Goal: Navigation & Orientation: Understand site structure

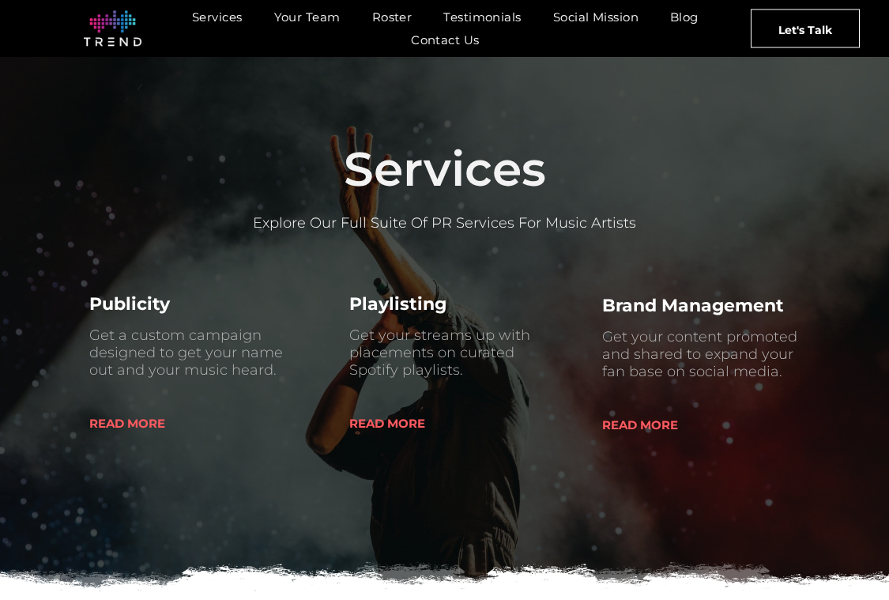
scroll to position [492, 0]
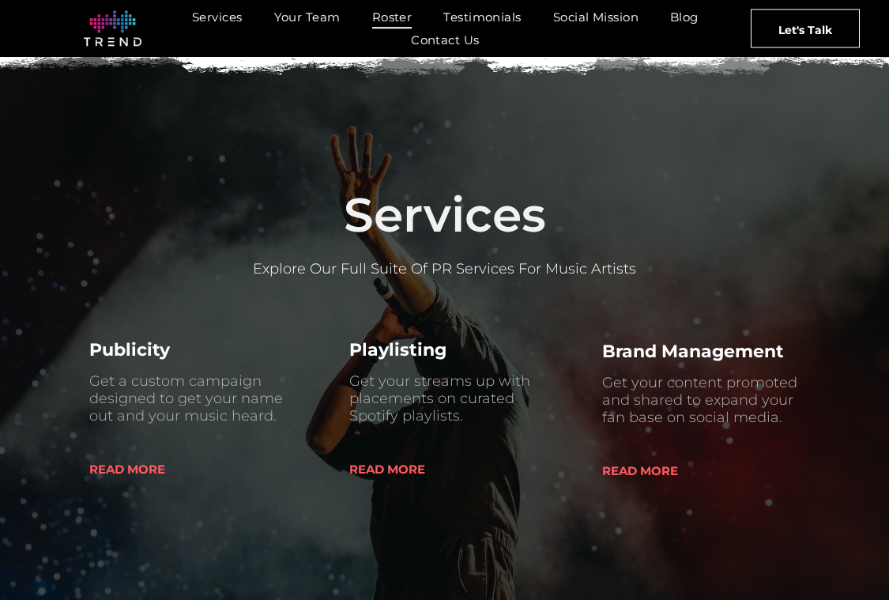
click at [412, 20] on span "Roster" at bounding box center [392, 17] width 40 height 23
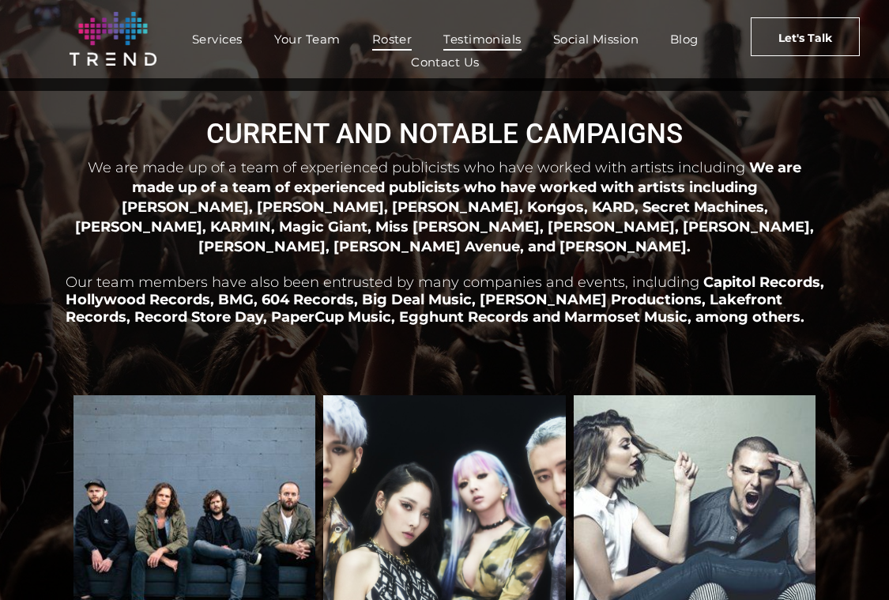
click at [505, 43] on span "Testimonials" at bounding box center [481, 39] width 77 height 23
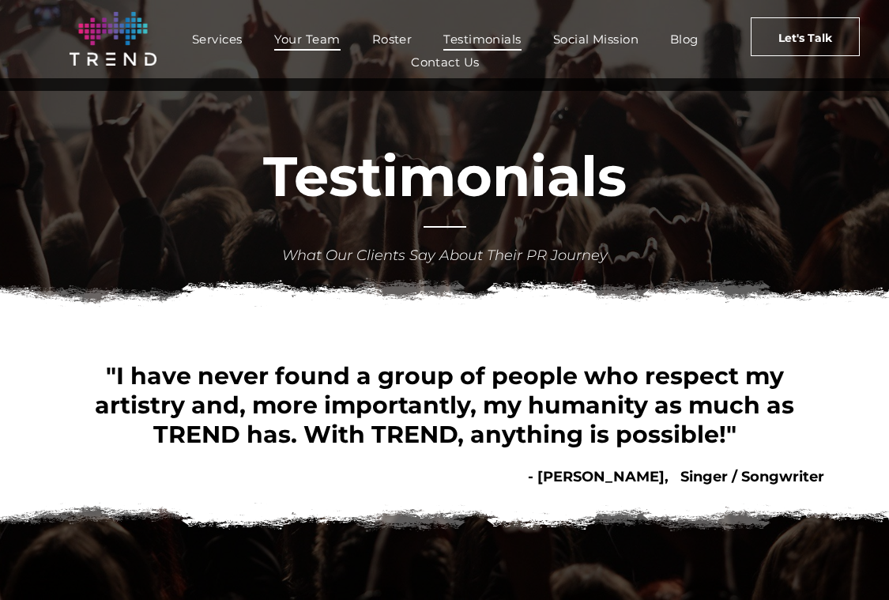
click at [323, 43] on span "Your Team" at bounding box center [307, 39] width 66 height 23
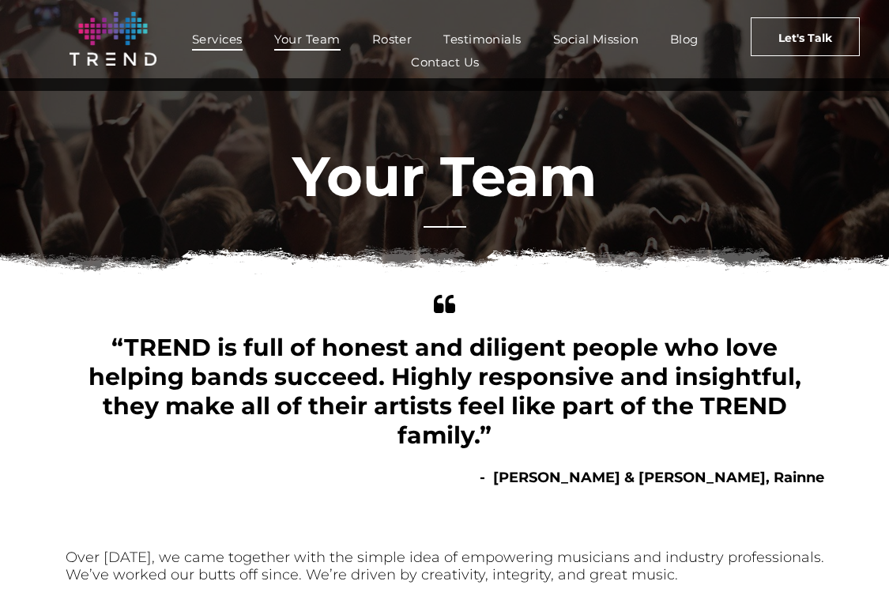
click at [243, 40] on span "Services" at bounding box center [217, 39] width 51 height 23
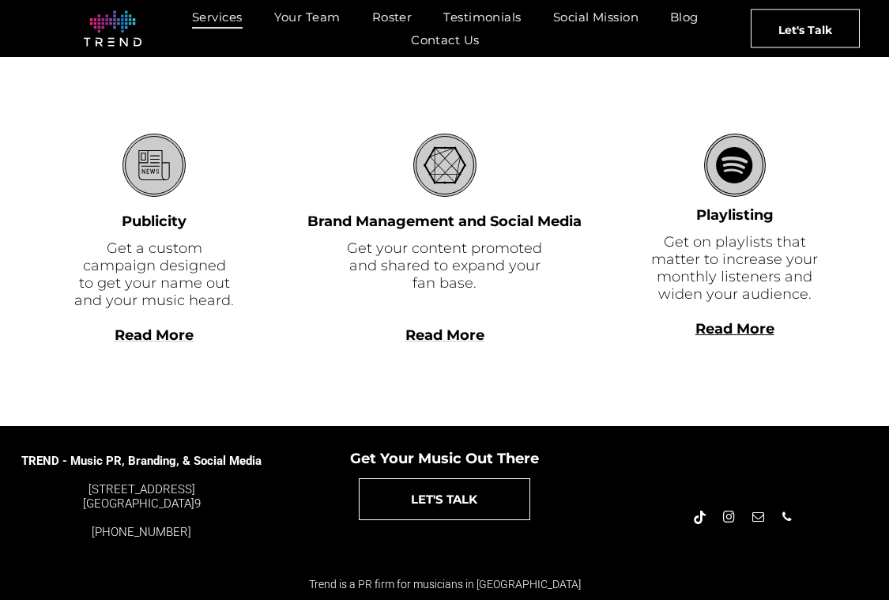
scroll to position [451, 0]
